Goal: Obtain resource: Download file/media

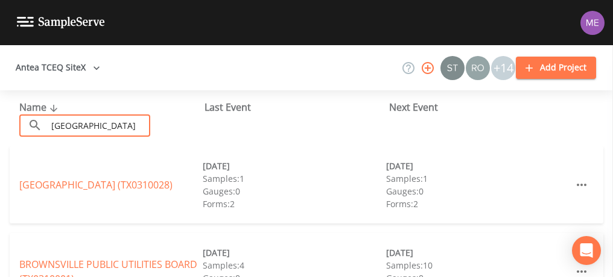
type input "[GEOGRAPHIC_DATA]"
click at [197, 236] on div "BROWNSVILLE PUBLIC UTILITIES BOARD (TX0310001) [DATE] Samples: 4 Gauges: 0 Form…" at bounding box center [306, 271] width 593 height 77
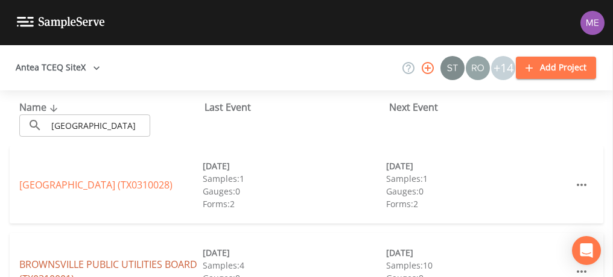
click at [174, 265] on link "BROWNSVILLE PUBLIC UTILITIES BOARD (TX0310001)" at bounding box center [108, 272] width 178 height 28
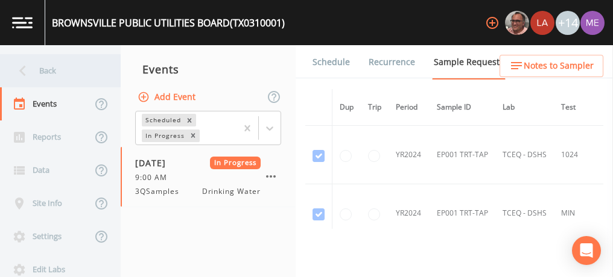
click at [57, 68] on div "Back" at bounding box center [54, 70] width 109 height 33
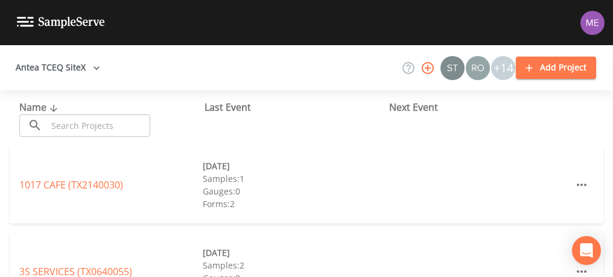
click at [87, 129] on input "text" at bounding box center [98, 126] width 103 height 22
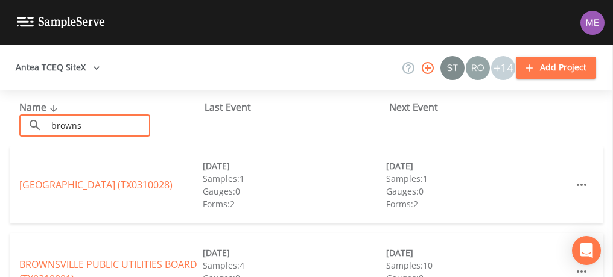
type input "[GEOGRAPHIC_DATA]"
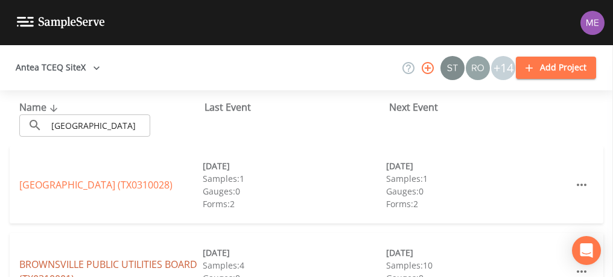
click at [137, 262] on link "BROWNSVILLE PUBLIC UTILITIES BOARD (TX0310001)" at bounding box center [108, 272] width 178 height 28
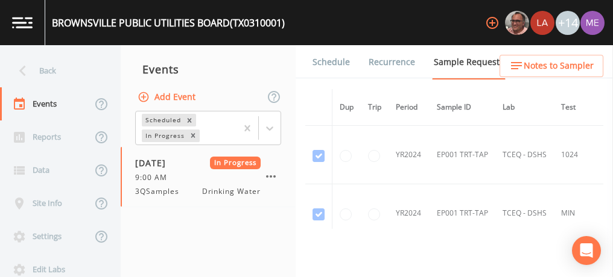
click at [339, 79] on link "Forms" at bounding box center [324, 96] width 28 height 34
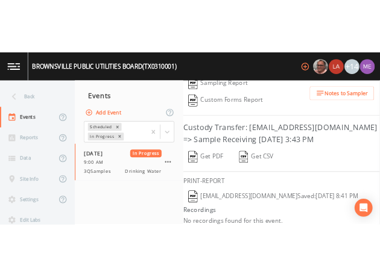
scroll to position [288, 0]
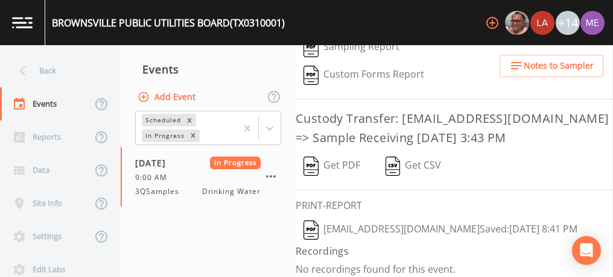
click at [341, 162] on button "Get PDF" at bounding box center [331, 167] width 72 height 28
click at [313, 224] on img "button" at bounding box center [310, 230] width 15 height 19
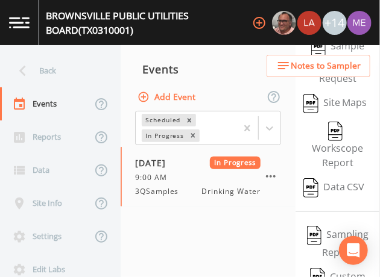
scroll to position [476, 0]
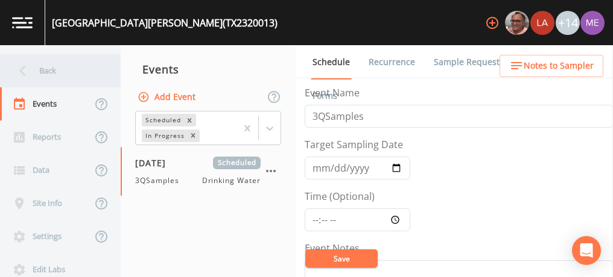
scroll to position [283, 0]
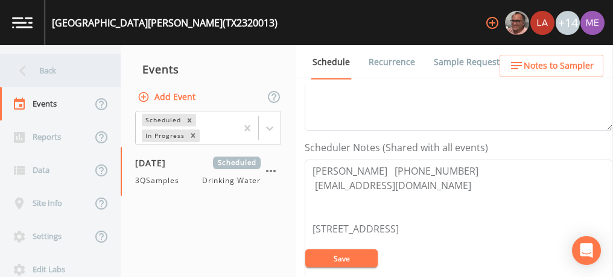
click at [54, 68] on div "Back" at bounding box center [54, 70] width 109 height 33
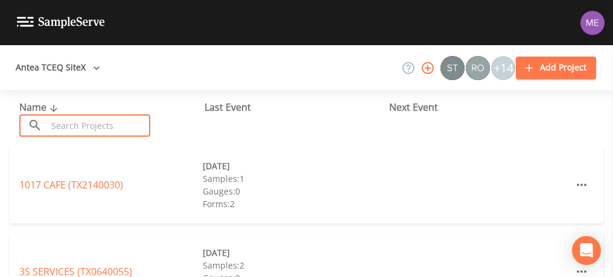
click at [85, 121] on input "text" at bounding box center [98, 126] width 103 height 22
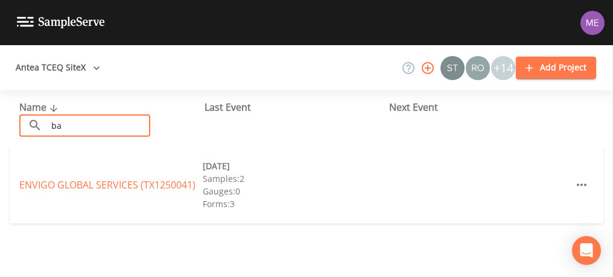
type input "b"
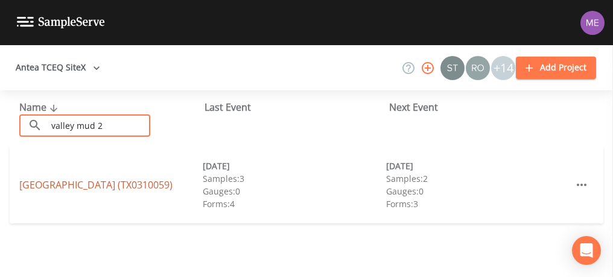
type input "valley mud 2"
click at [92, 178] on link "[GEOGRAPHIC_DATA] (TX0310059)" at bounding box center [95, 184] width 153 height 13
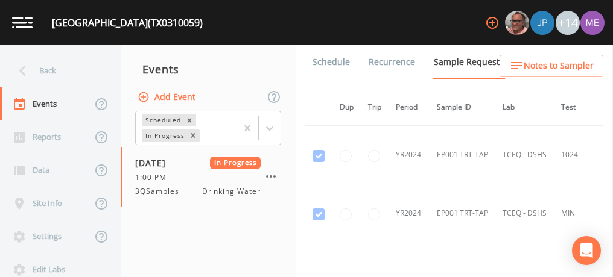
click at [339, 79] on link "Forms" at bounding box center [324, 96] width 28 height 34
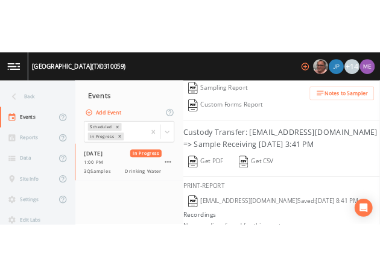
scroll to position [288, 0]
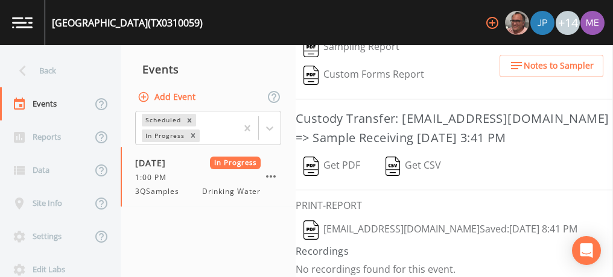
click at [344, 160] on button "Get PDF" at bounding box center [331, 167] width 72 height 28
click at [309, 222] on img "button" at bounding box center [310, 230] width 15 height 19
